Goal: Transaction & Acquisition: Purchase product/service

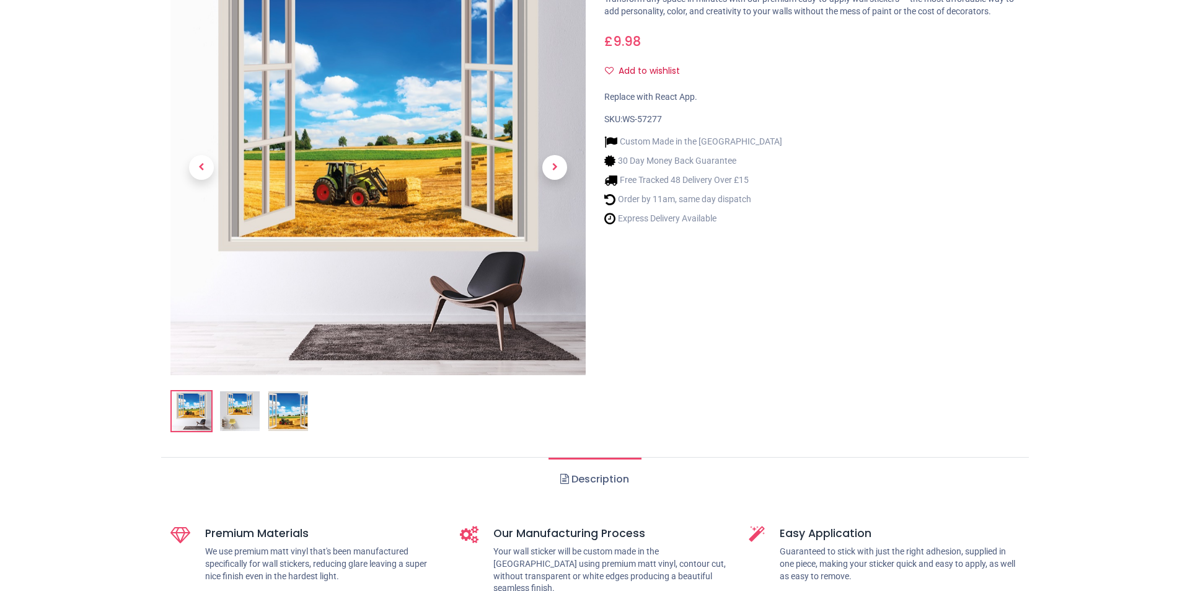
scroll to position [496, 0]
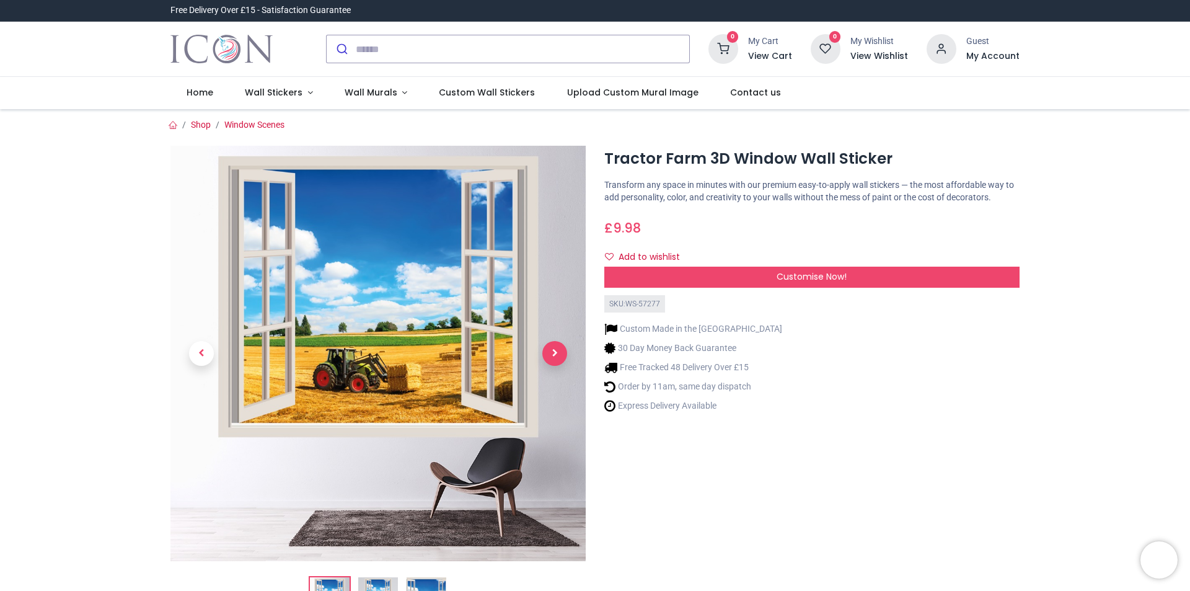
click at [557, 353] on span "Next" at bounding box center [554, 353] width 25 height 25
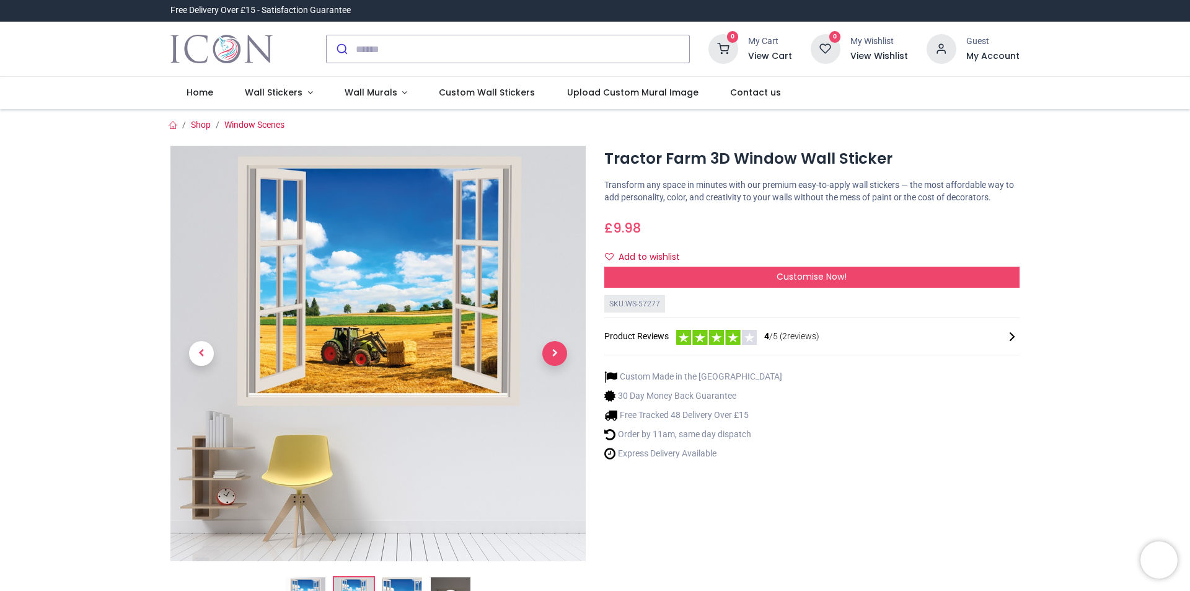
click at [554, 352] on span "Next" at bounding box center [554, 353] width 25 height 25
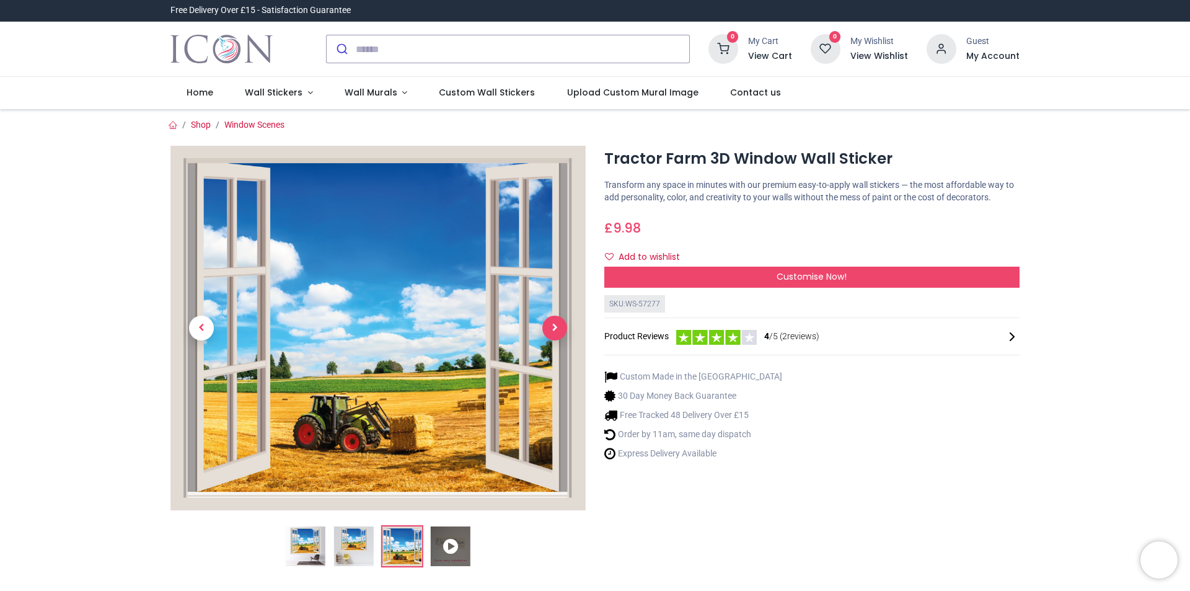
click at [553, 326] on span "Next" at bounding box center [554, 328] width 25 height 25
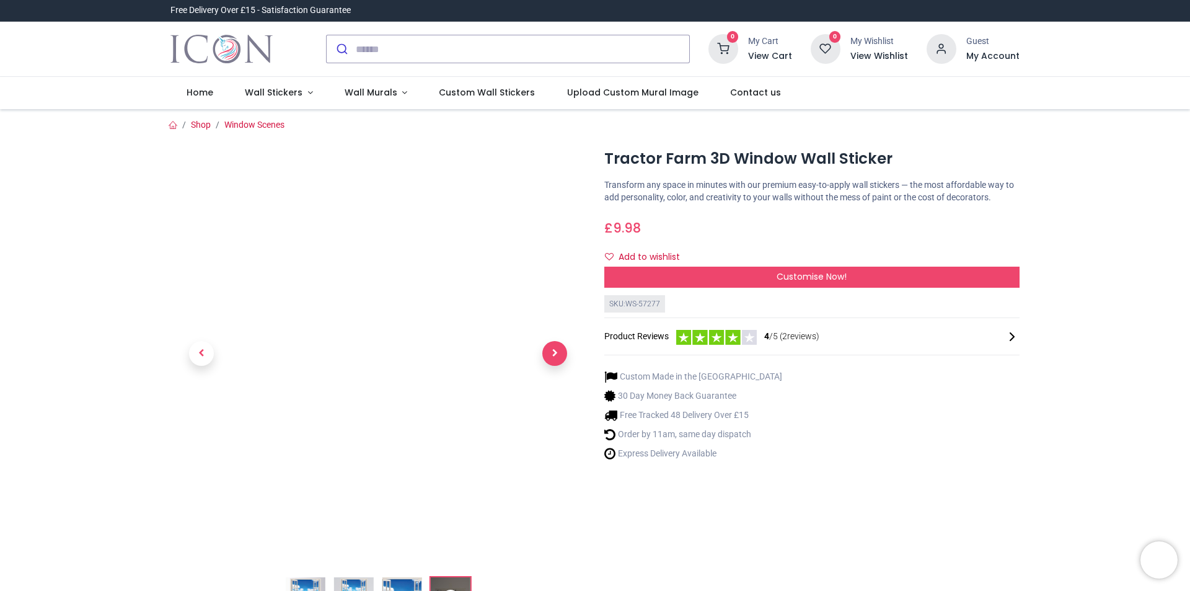
click at [554, 350] on span "Next" at bounding box center [554, 353] width 25 height 25
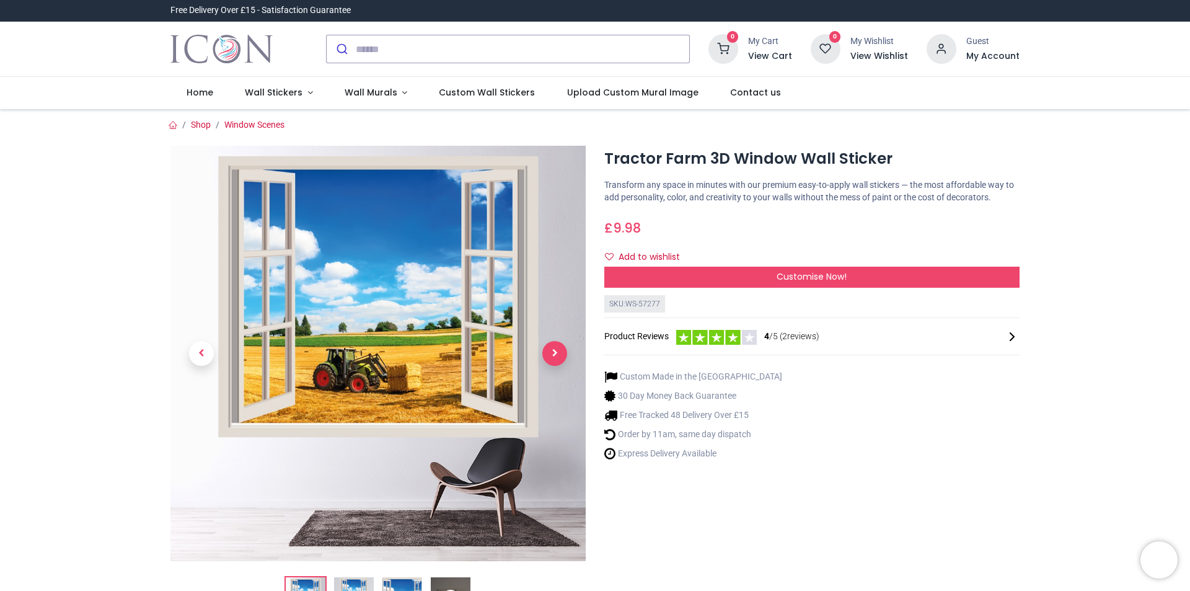
click at [554, 350] on span "Next" at bounding box center [554, 353] width 25 height 25
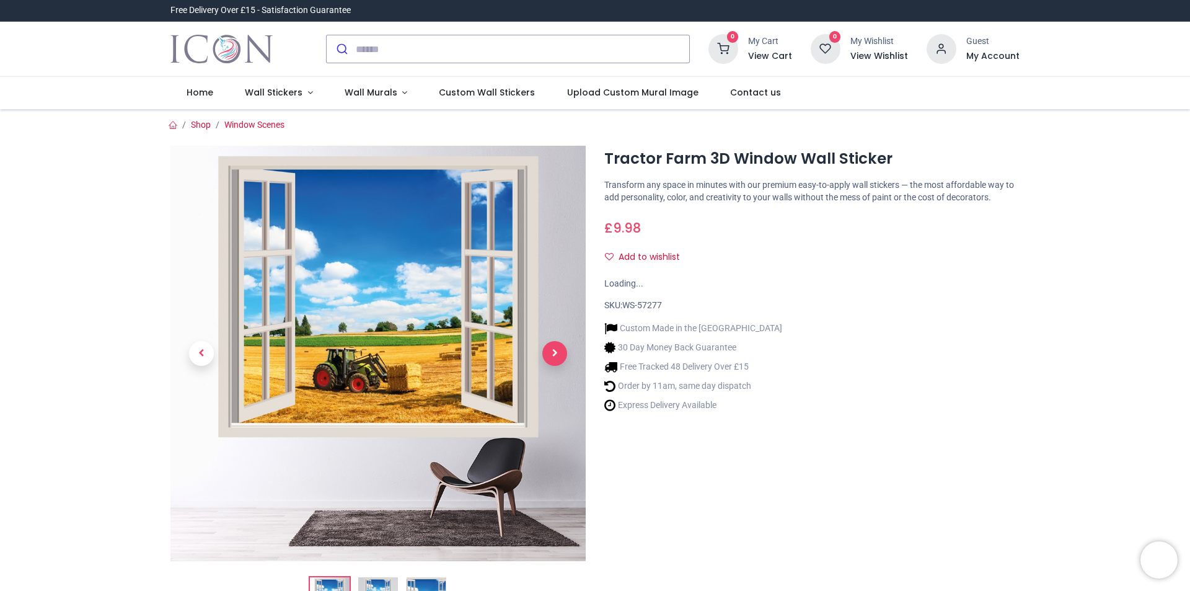
click at [551, 349] on span "Next" at bounding box center [554, 353] width 25 height 25
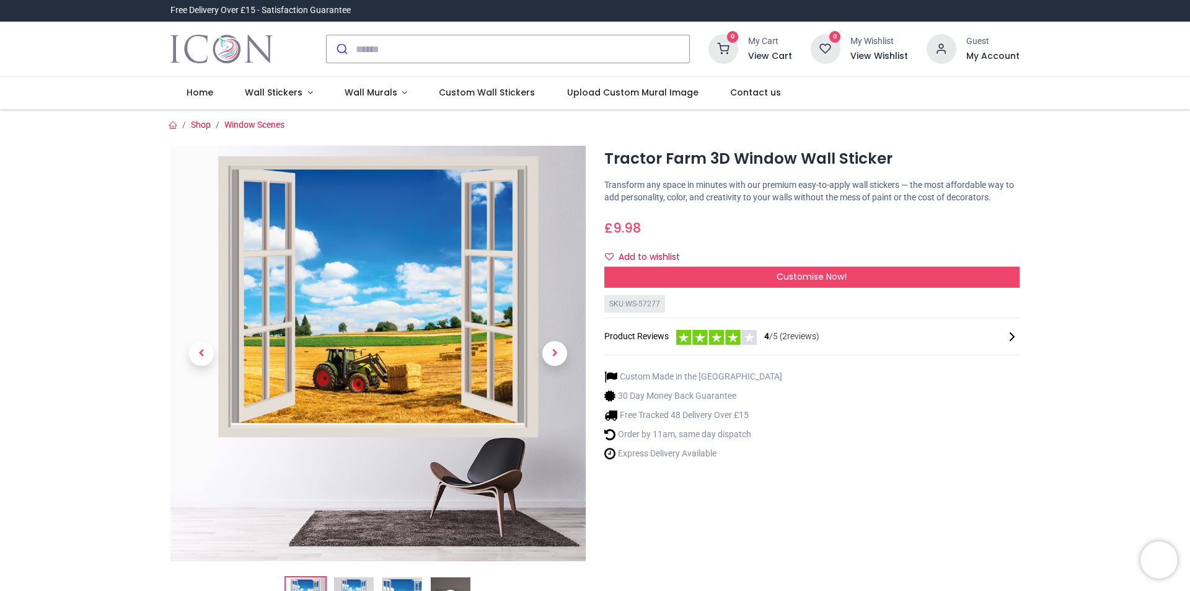
click at [551, 349] on span "Next" at bounding box center [554, 353] width 25 height 25
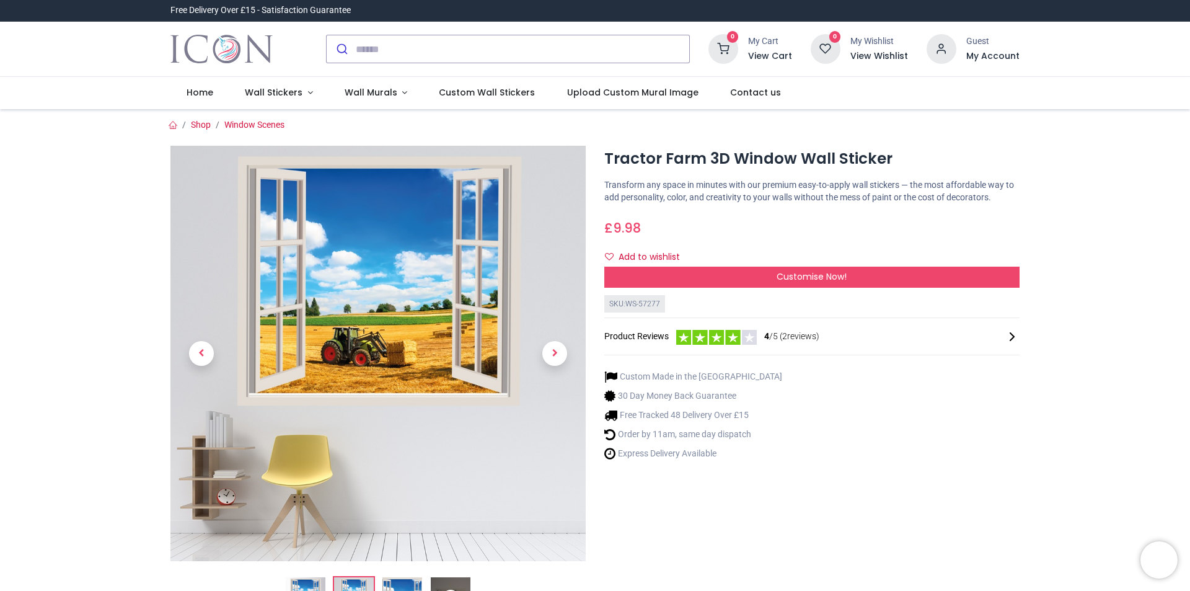
click at [551, 349] on span "Next" at bounding box center [554, 353] width 25 height 25
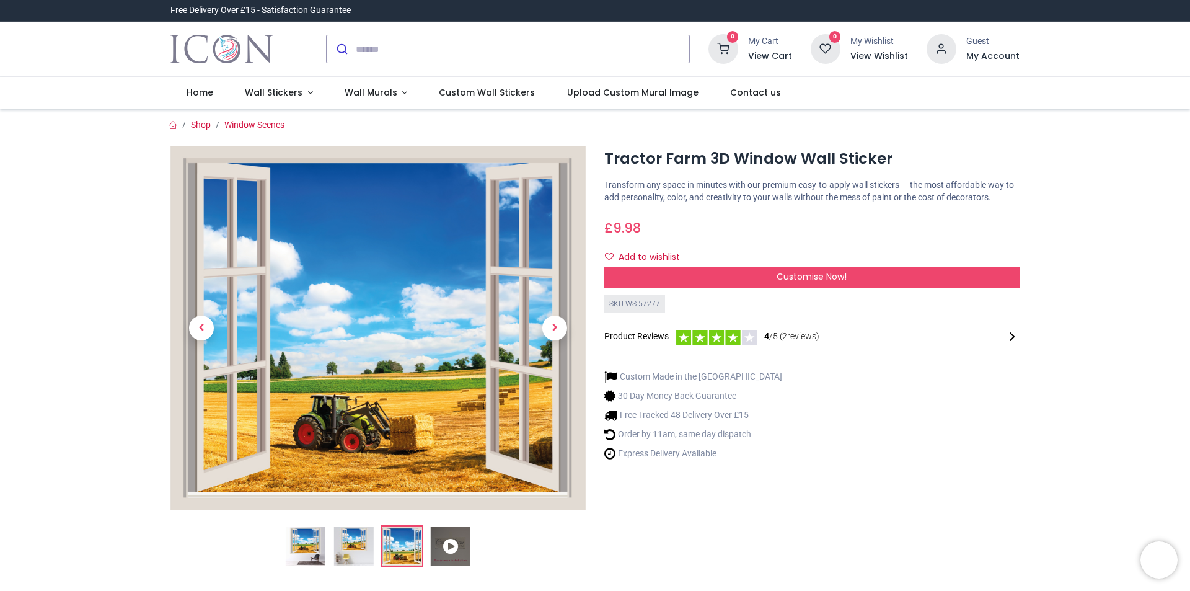
click at [551, 350] on link at bounding box center [555, 327] width 62 height 255
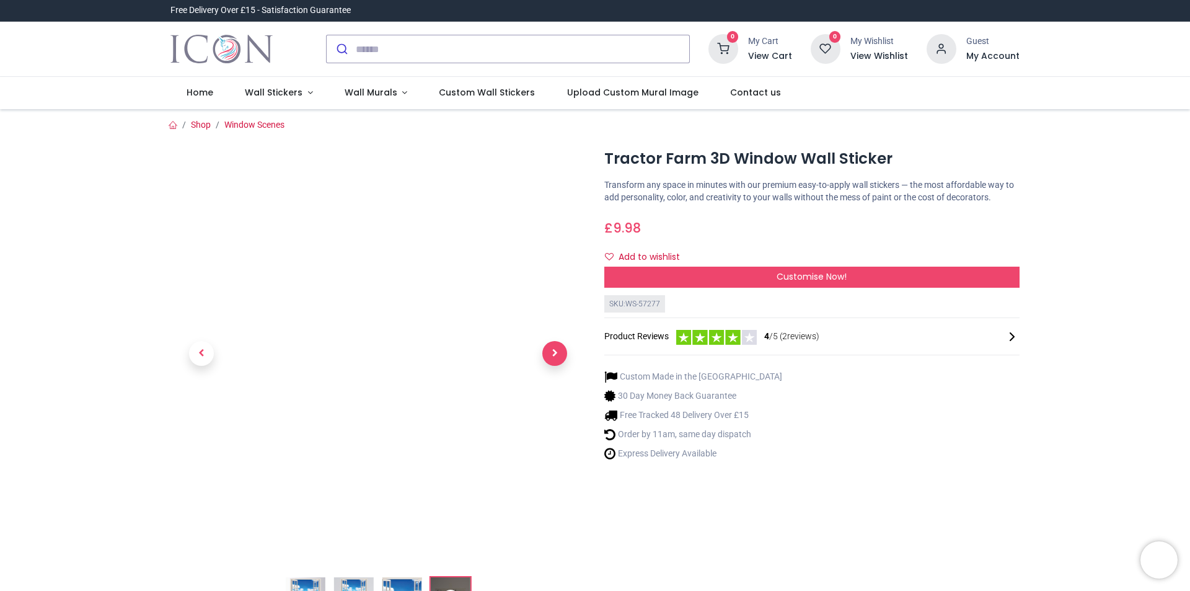
click at [551, 350] on span "Next" at bounding box center [554, 353] width 25 height 25
